Goal: Information Seeking & Learning: Learn about a topic

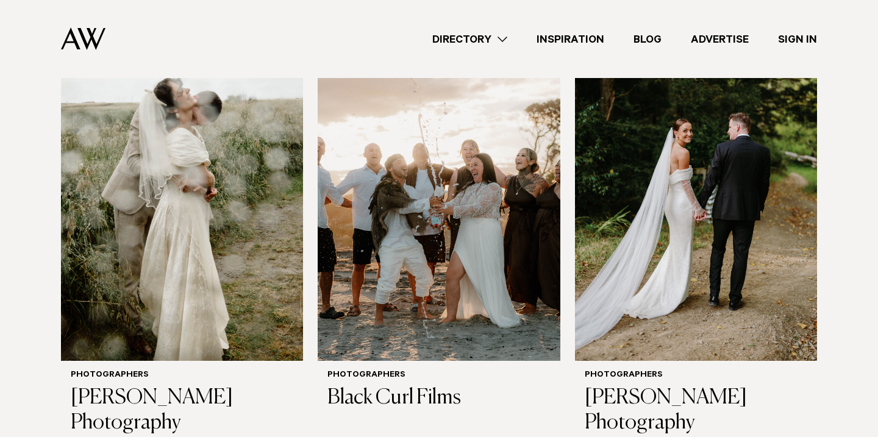
scroll to position [915, 0]
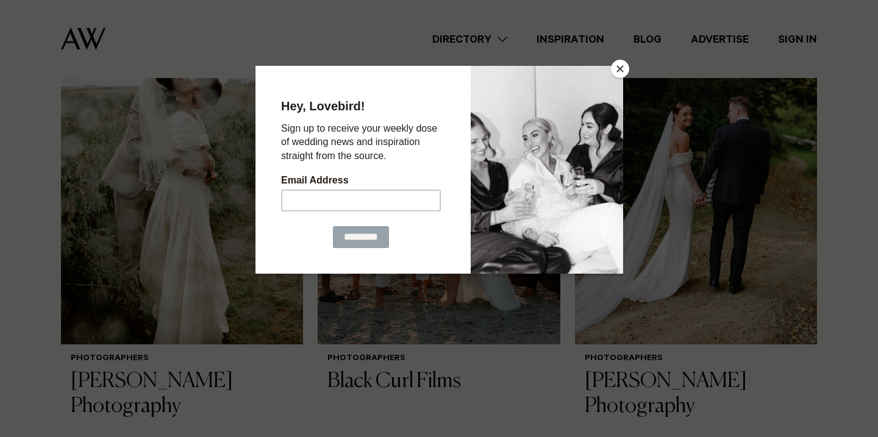
click at [619, 66] on button "Close" at bounding box center [620, 69] width 18 height 18
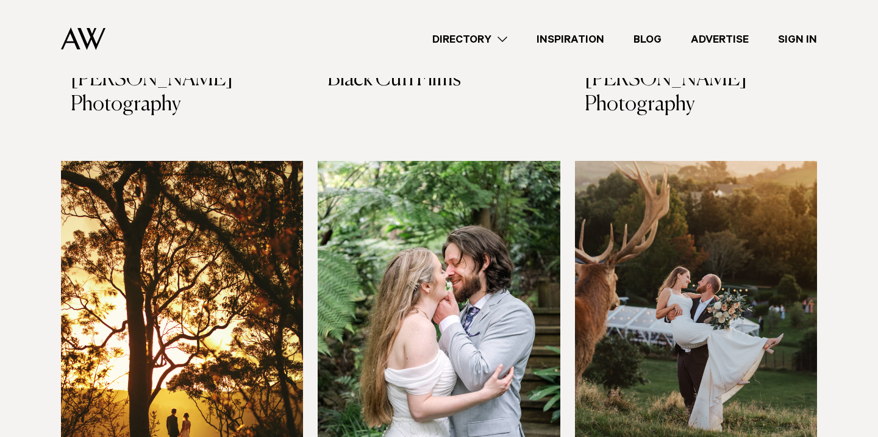
scroll to position [1389, 0]
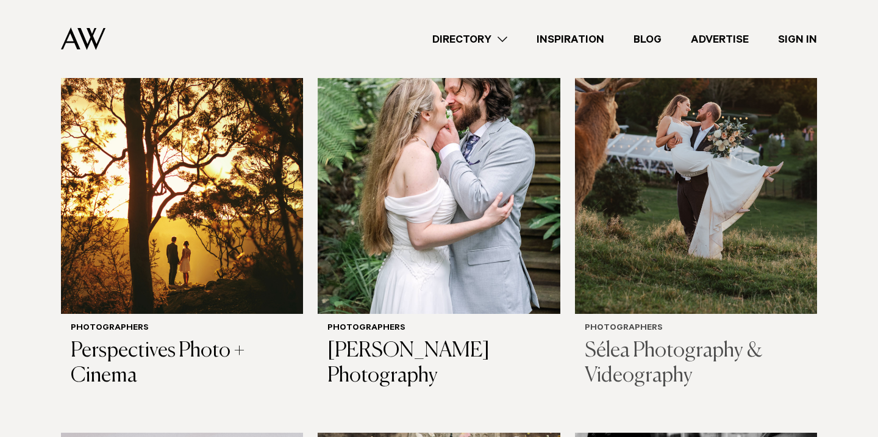
click at [728, 322] on div "Photographers Sélea Photography & Videography" at bounding box center [696, 356] width 242 height 84
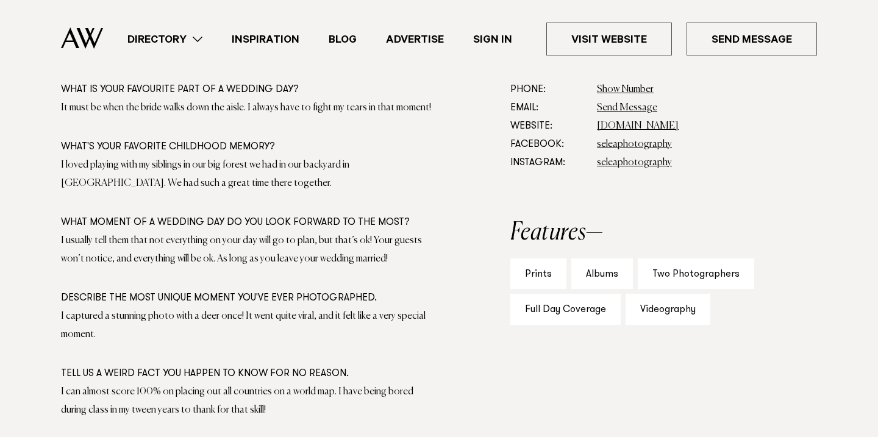
scroll to position [729, 0]
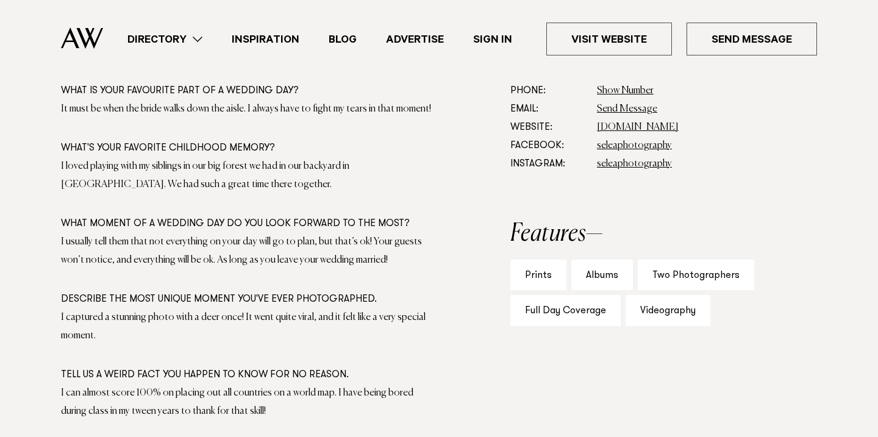
click at [352, 240] on div "I usually tell them that not everything on your day will go to plan, but that’s…" at bounding box center [246, 251] width 371 height 37
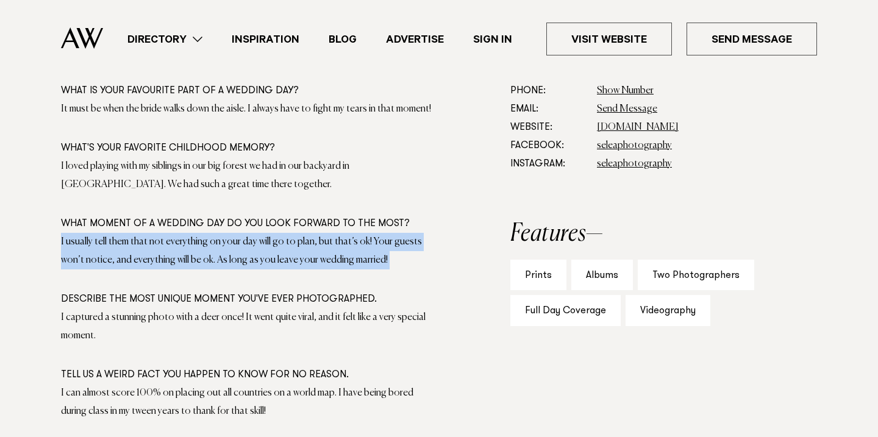
click at [352, 240] on div "I usually tell them that not everything on your day will go to plan, but that’s…" at bounding box center [246, 251] width 371 height 37
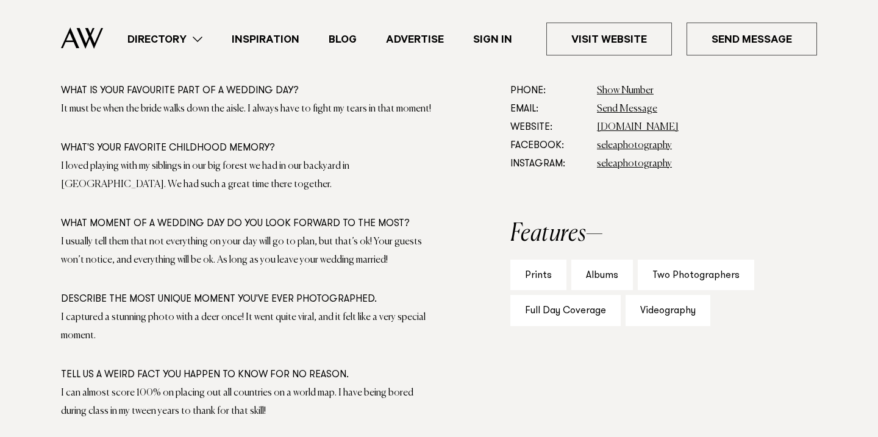
click at [342, 321] on div "I captured a stunning photo with a deer once! It went quite viral, and it felt …" at bounding box center [246, 326] width 371 height 37
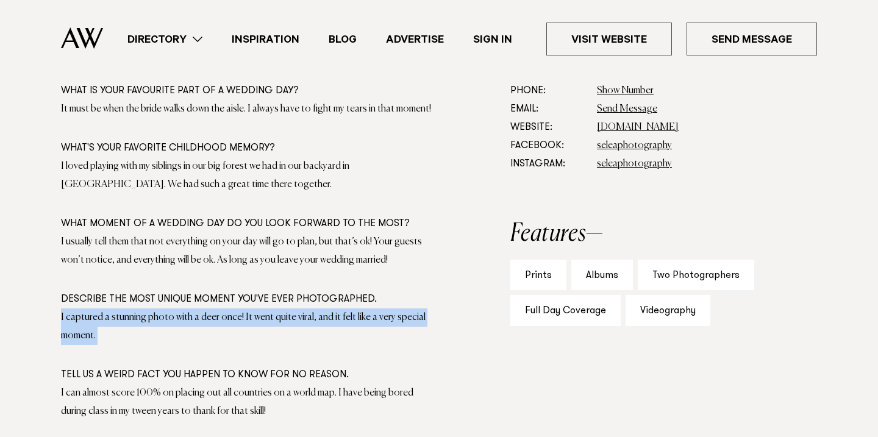
click at [342, 321] on div "I captured a stunning photo with a deer once! It went quite viral, and it felt …" at bounding box center [246, 326] width 371 height 37
click at [336, 385] on div "I can almost score 100% on placing out all countries on a world map. I have bei…" at bounding box center [246, 402] width 371 height 37
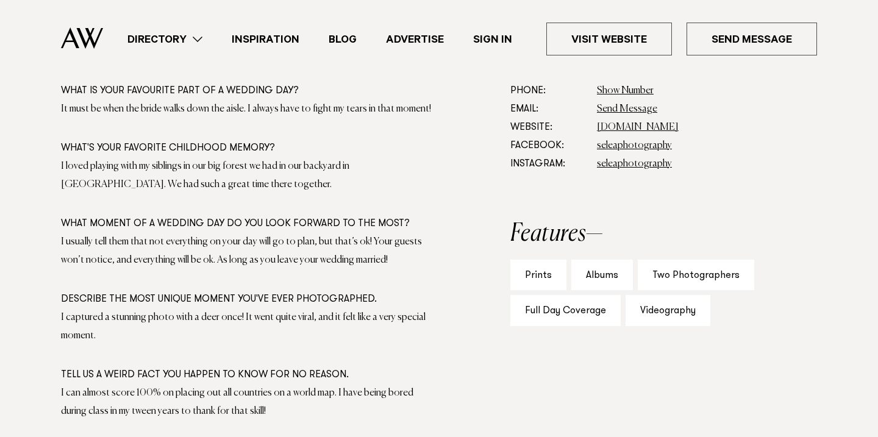
click at [336, 385] on div "I can almost score 100% on placing out all countries on a world map. I have bei…" at bounding box center [246, 402] width 371 height 37
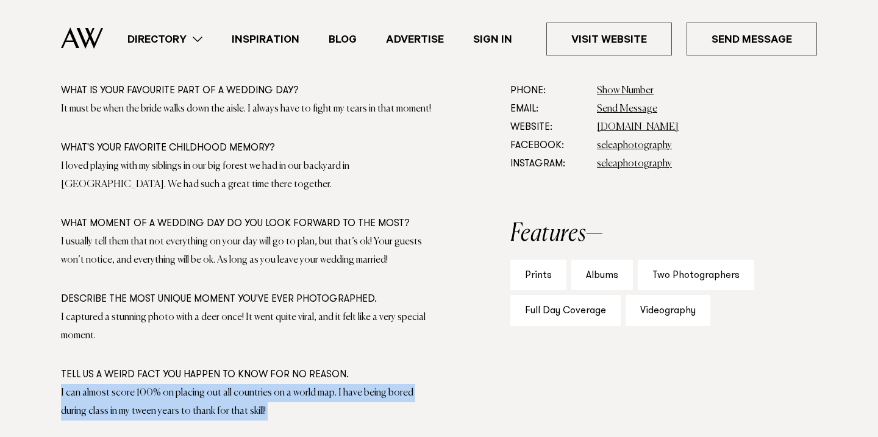
click at [336, 385] on div "I can almost score 100% on placing out all countries on a world map. I have bei…" at bounding box center [246, 402] width 371 height 37
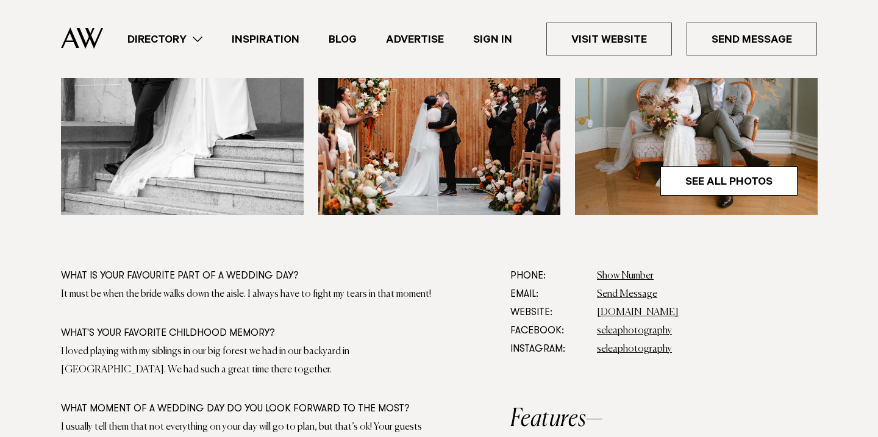
scroll to position [538, 0]
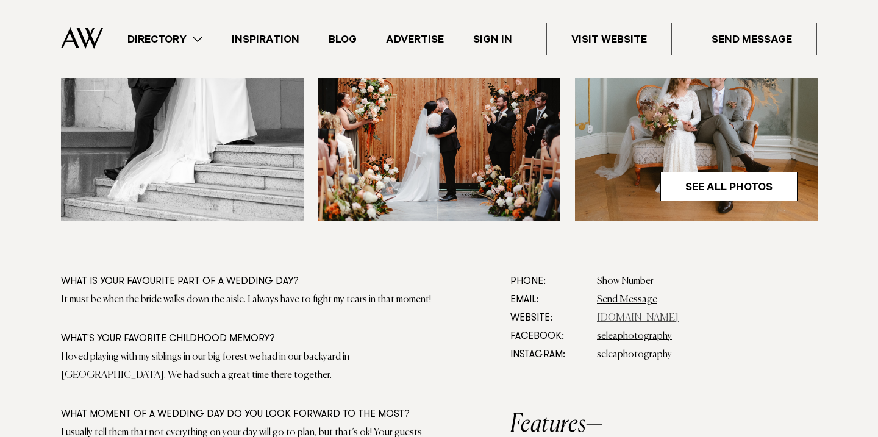
click at [678, 316] on link "[DOMAIN_NAME]" at bounding box center [638, 318] width 82 height 10
